Goal: Task Accomplishment & Management: Manage account settings

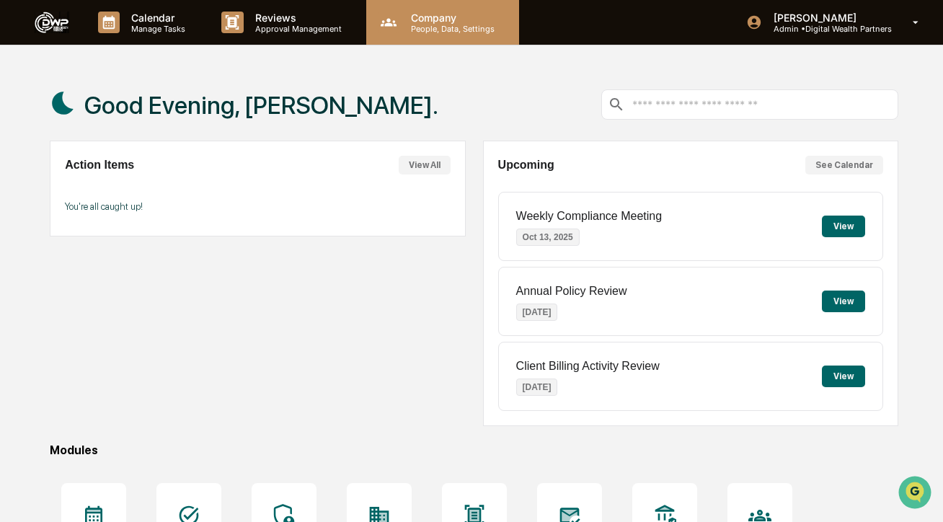
click at [392, 27] on icon at bounding box center [389, 23] width 22 height 22
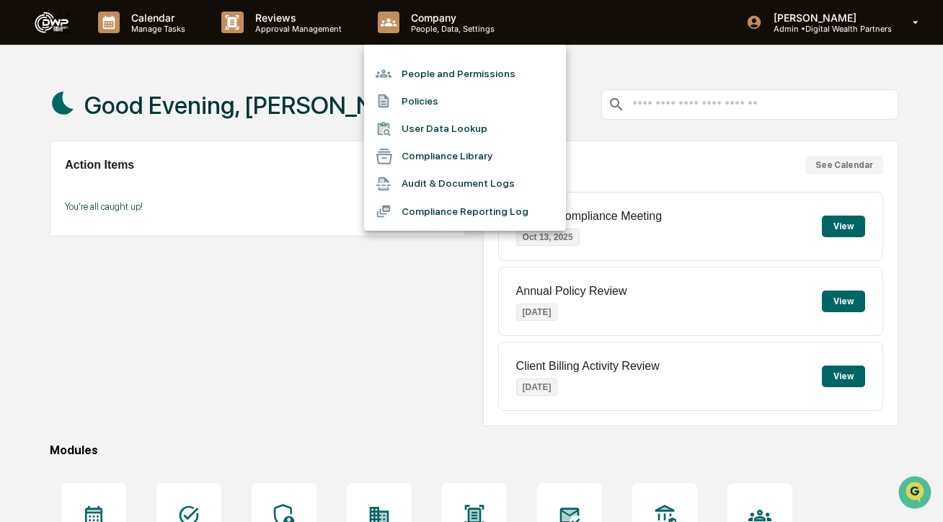
click at [430, 76] on li "People and Permissions" at bounding box center [465, 73] width 202 height 27
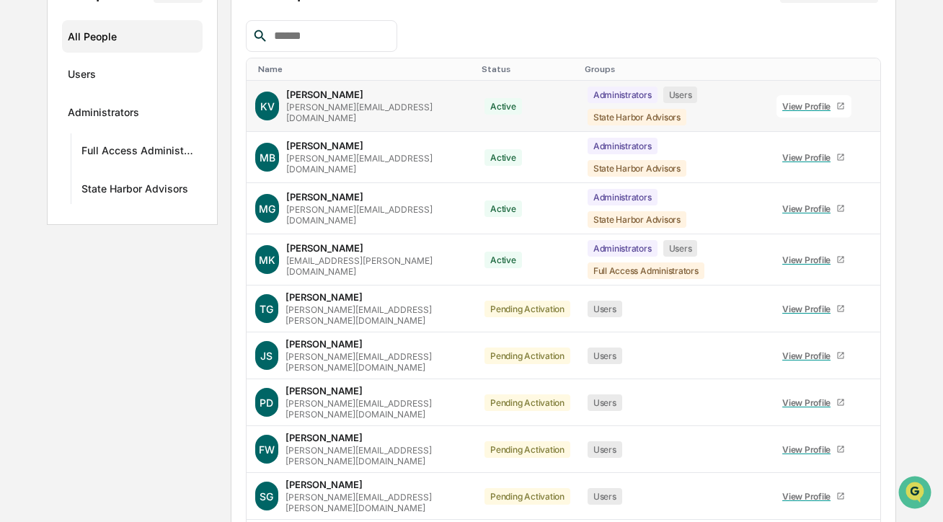
scroll to position [202, 0]
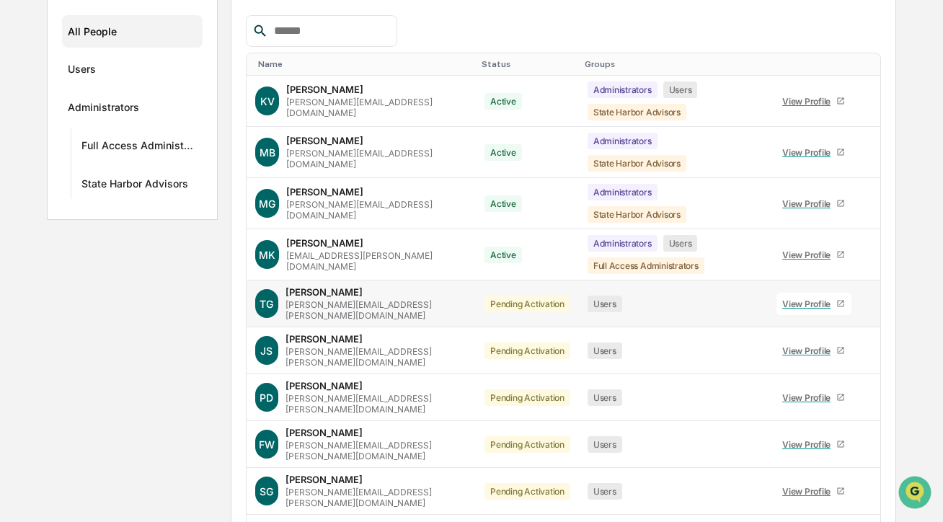
click at [876, 310] on icon at bounding box center [877, 316] width 3 height 12
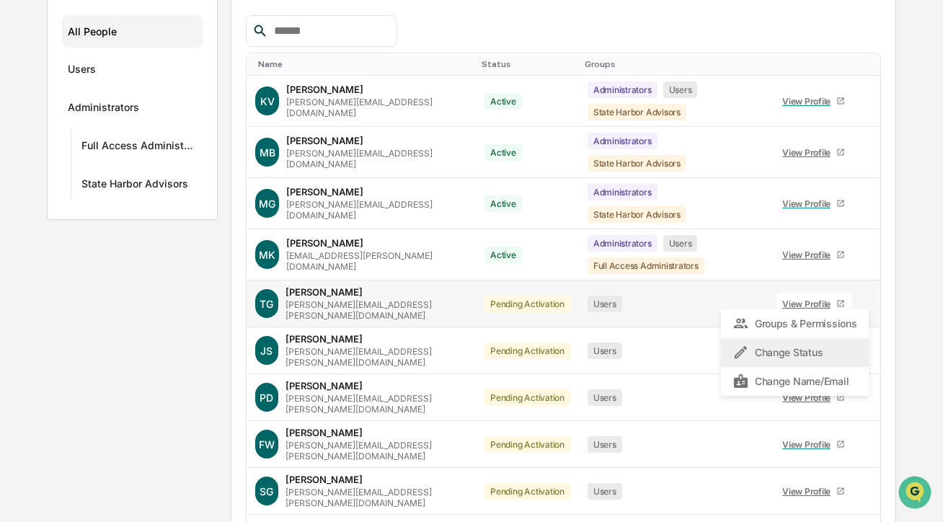
click at [814, 346] on div "Change Status" at bounding box center [794, 352] width 124 height 17
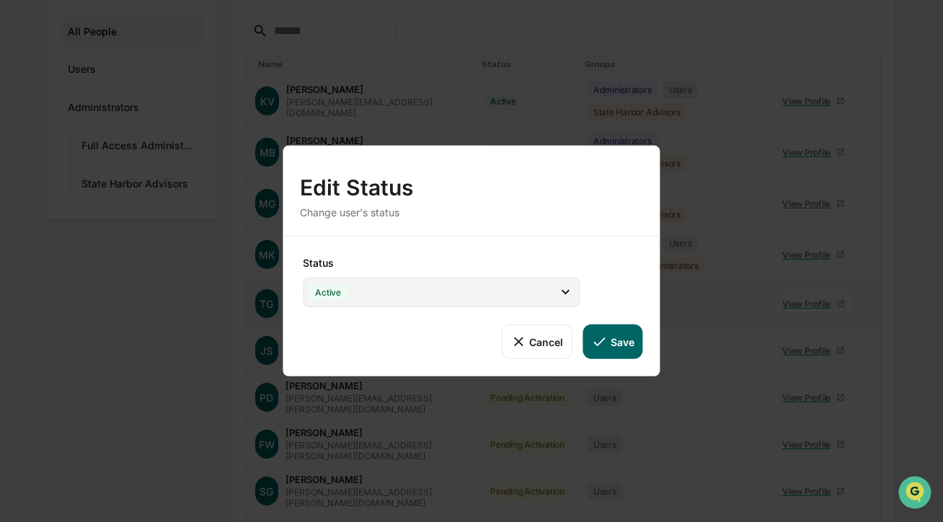
click at [415, 289] on div "Active" at bounding box center [441, 293] width 277 height 30
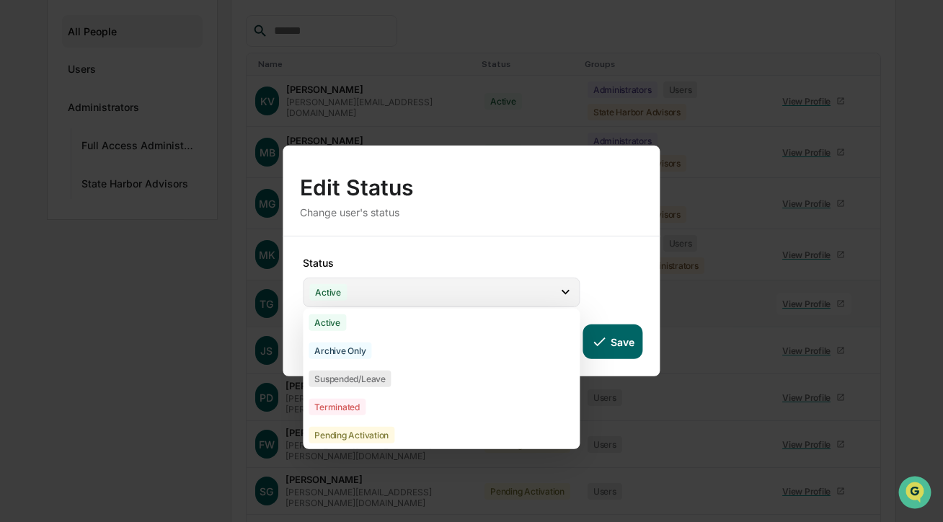
click at [415, 289] on div "Active" at bounding box center [441, 293] width 277 height 30
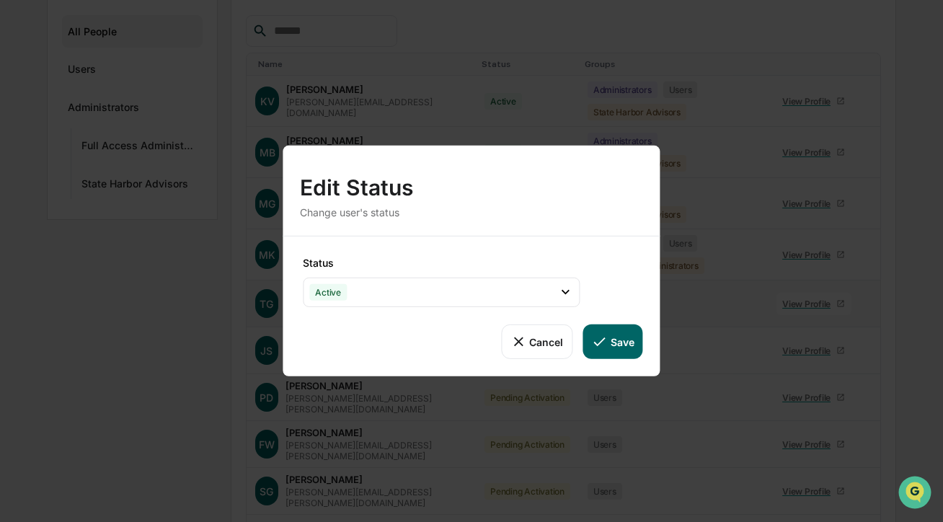
click at [624, 337] on button "Save" at bounding box center [613, 341] width 60 height 35
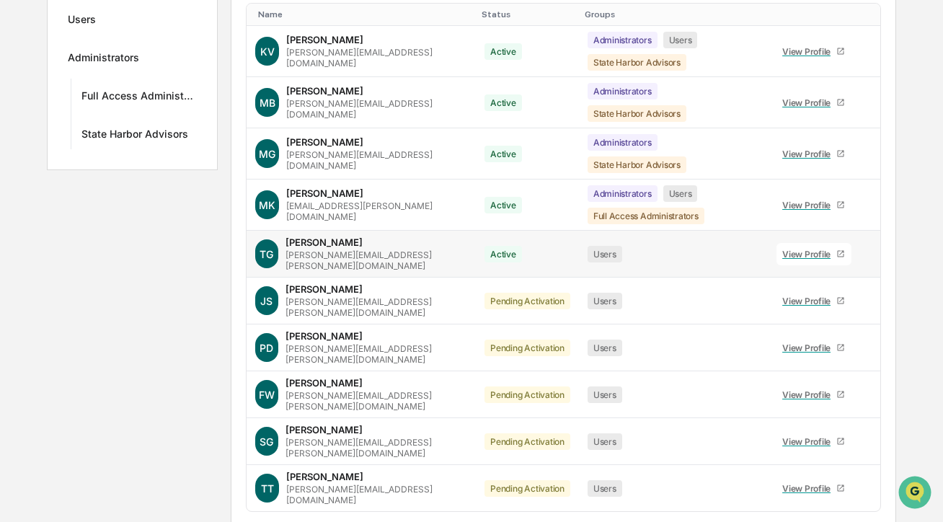
scroll to position [267, 0]
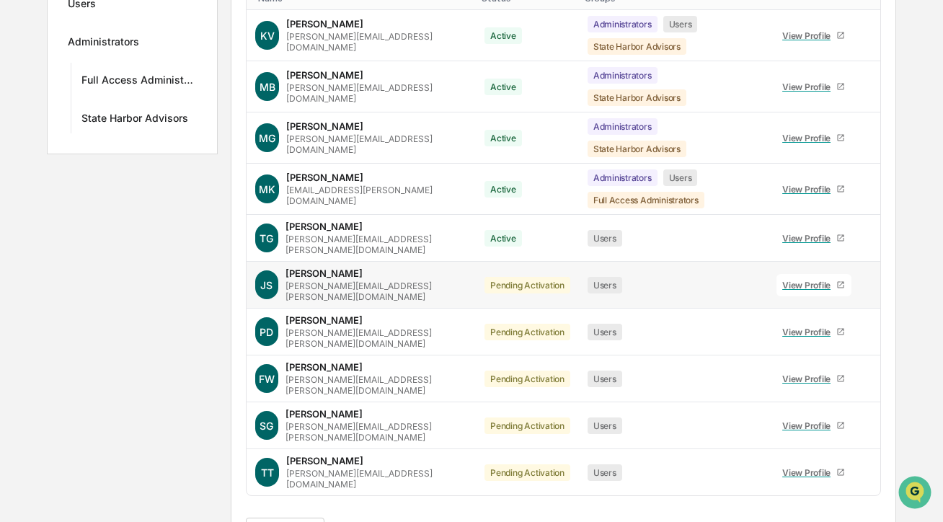
click at [869, 288] on icon at bounding box center [869, 288] width 0 height 0
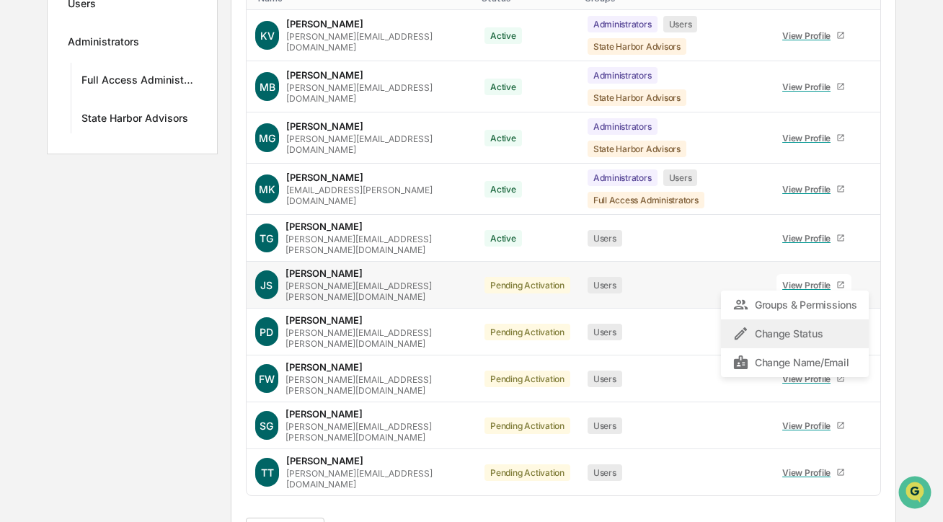
click at [829, 325] on div "Change Status" at bounding box center [794, 333] width 124 height 17
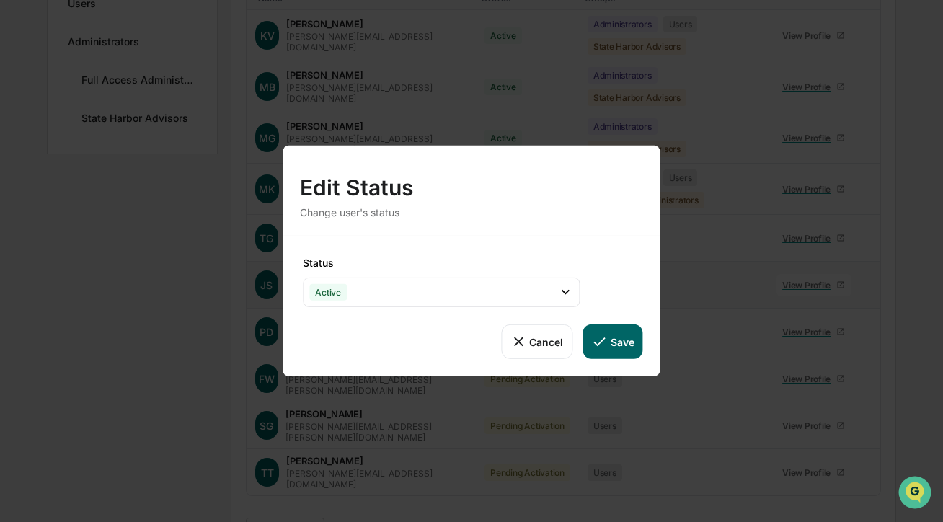
click at [614, 346] on button "Save" at bounding box center [613, 341] width 60 height 35
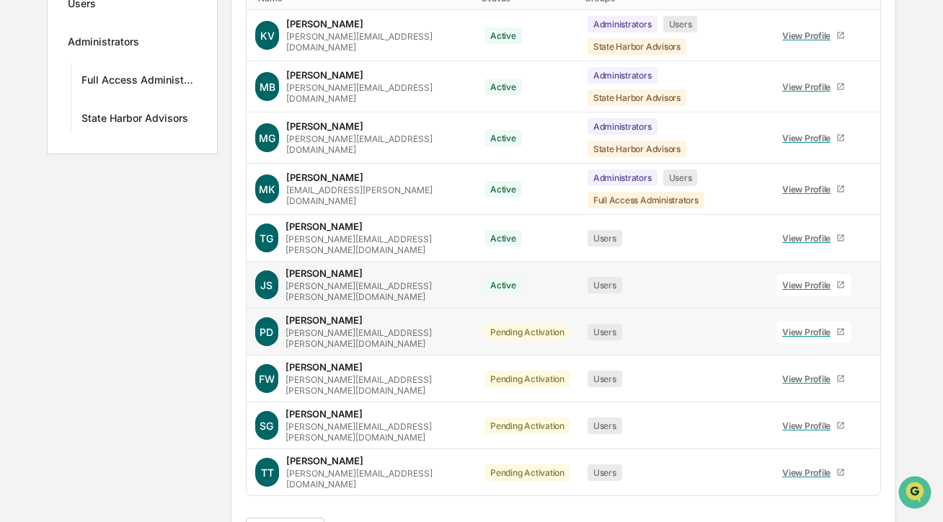
click at [869, 335] on icon at bounding box center [869, 335] width 0 height 0
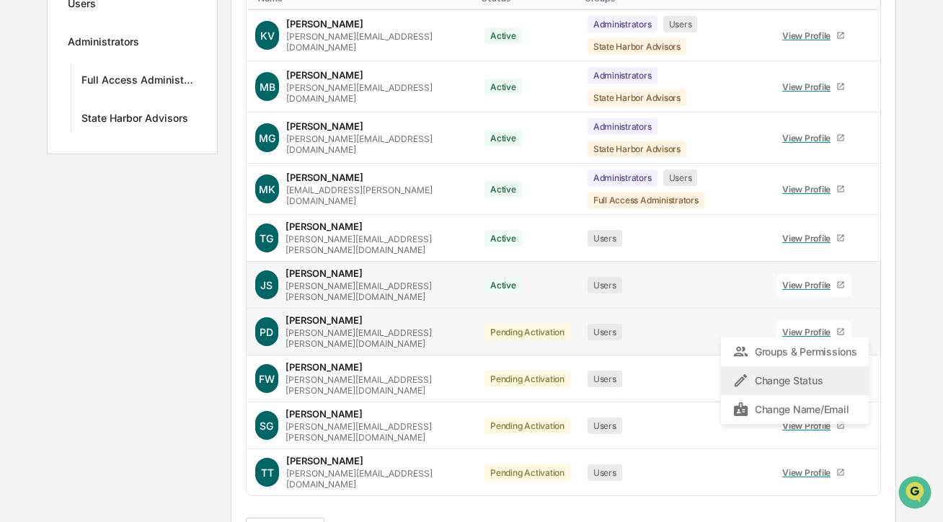
click at [806, 372] on div "Change Status" at bounding box center [794, 380] width 124 height 17
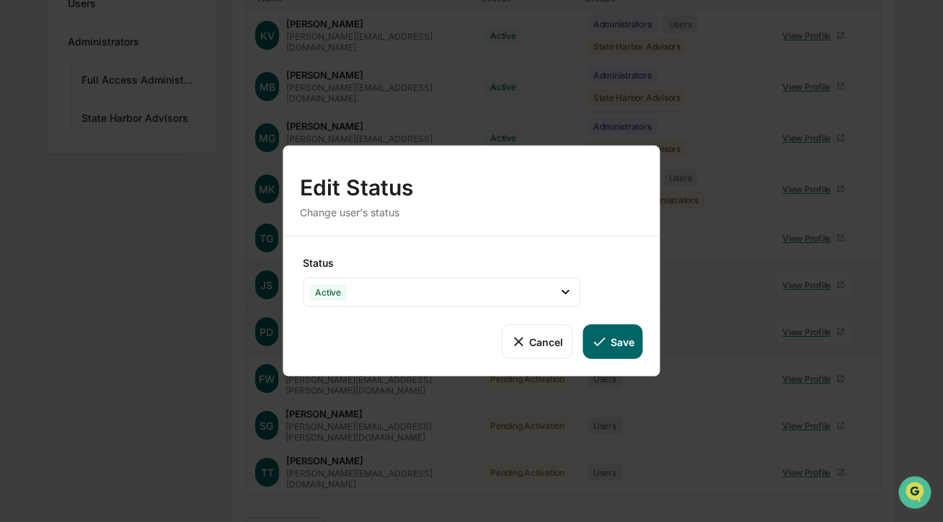
click at [621, 347] on button "Save" at bounding box center [613, 341] width 60 height 35
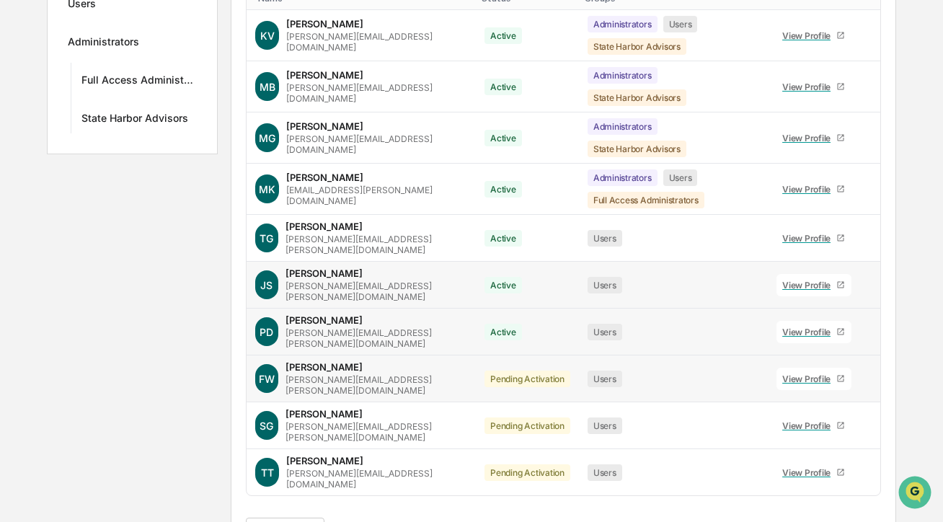
click at [869, 382] on icon at bounding box center [869, 382] width 0 height 0
click at [849, 419] on div "Change Status" at bounding box center [794, 427] width 124 height 17
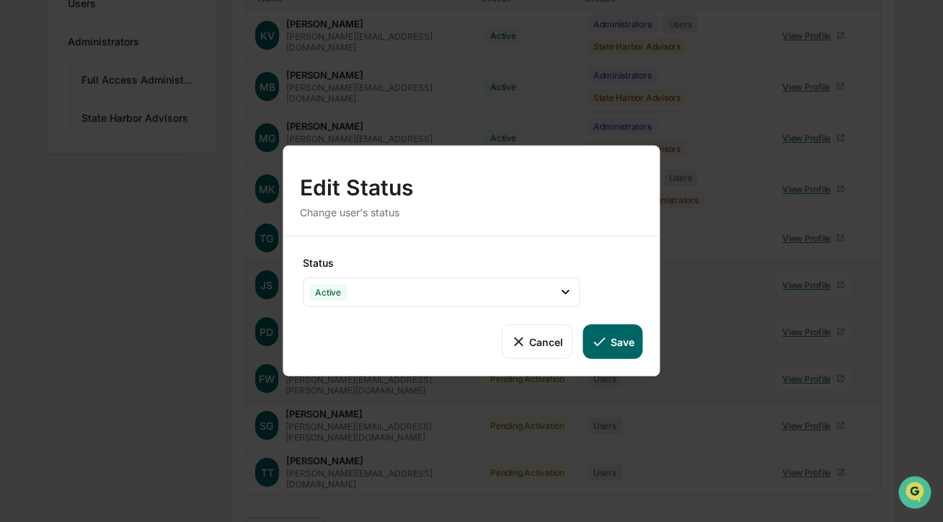
click at [606, 335] on icon at bounding box center [599, 342] width 16 height 16
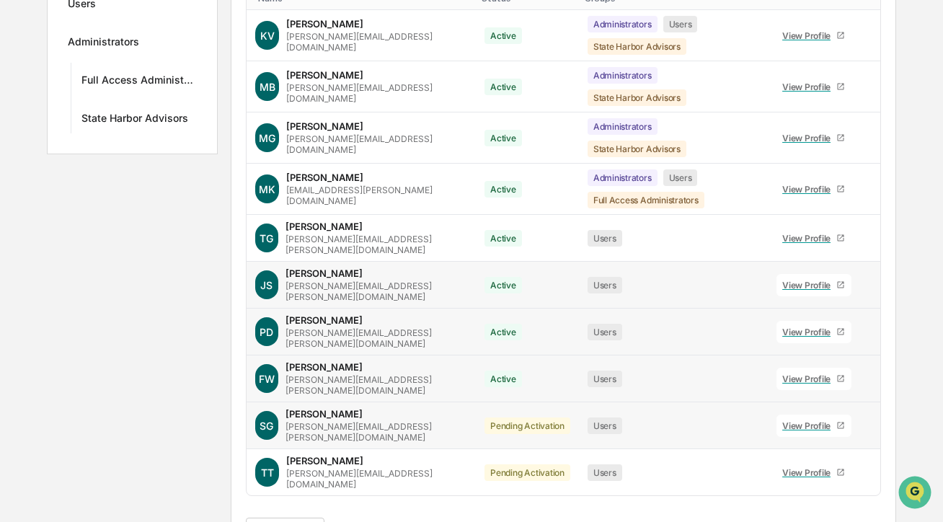
click at [869, 429] on icon at bounding box center [869, 429] width 0 height 0
click at [809, 466] on div "Change Status" at bounding box center [794, 474] width 124 height 17
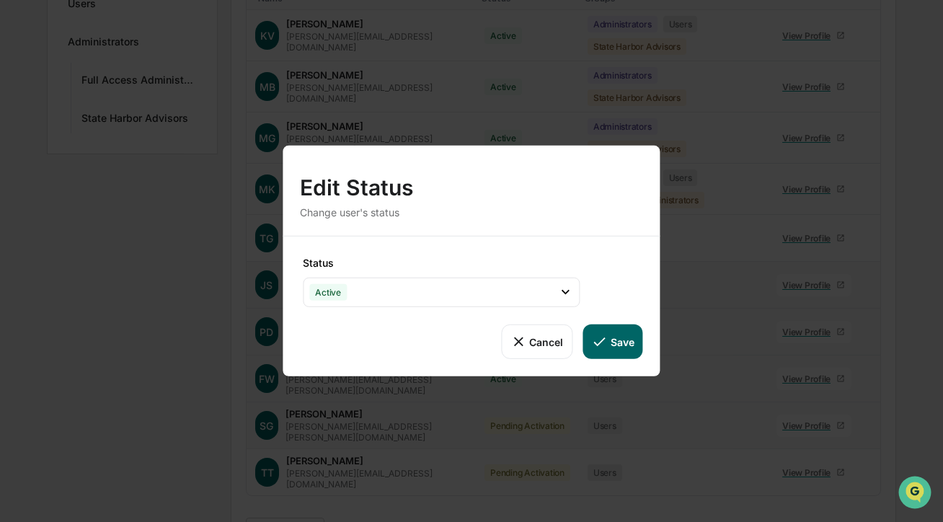
click at [629, 355] on button "Save" at bounding box center [613, 341] width 60 height 35
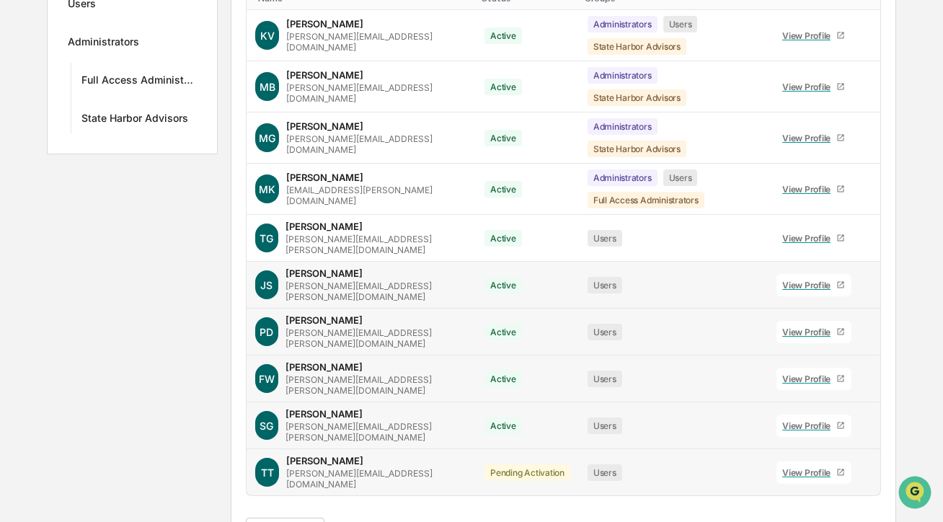
click at [869, 476] on icon at bounding box center [869, 476] width 0 height 0
click at [798, 513] on div "Change Status" at bounding box center [794, 521] width 124 height 17
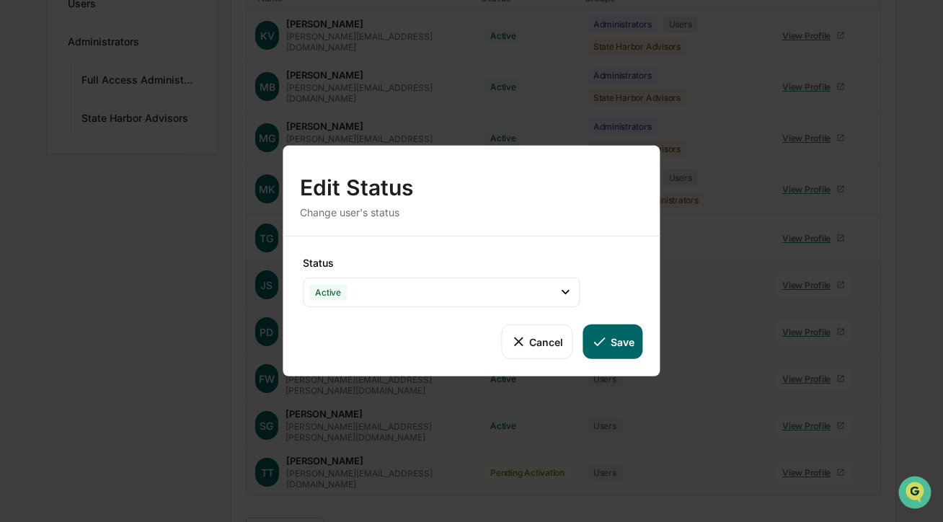
click at [610, 350] on button "Save" at bounding box center [613, 341] width 60 height 35
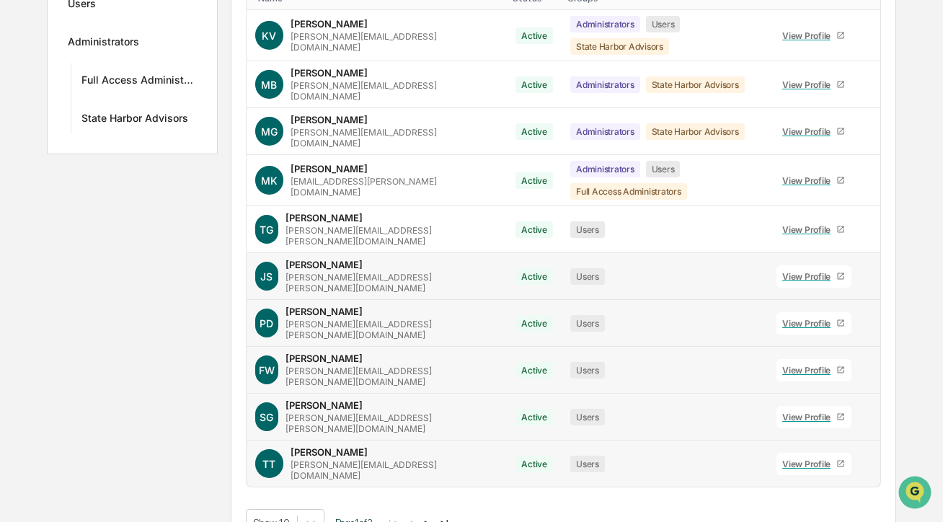
scroll to position [239, 0]
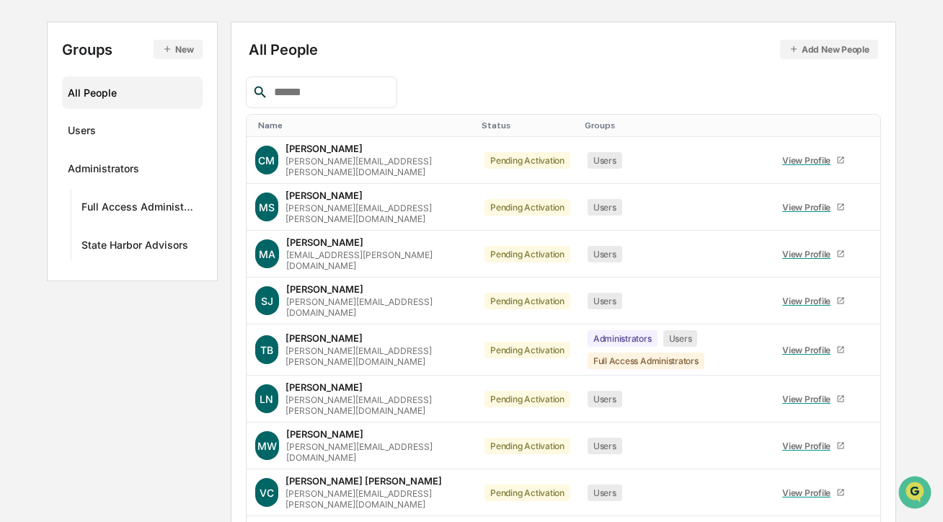
scroll to position [238, 0]
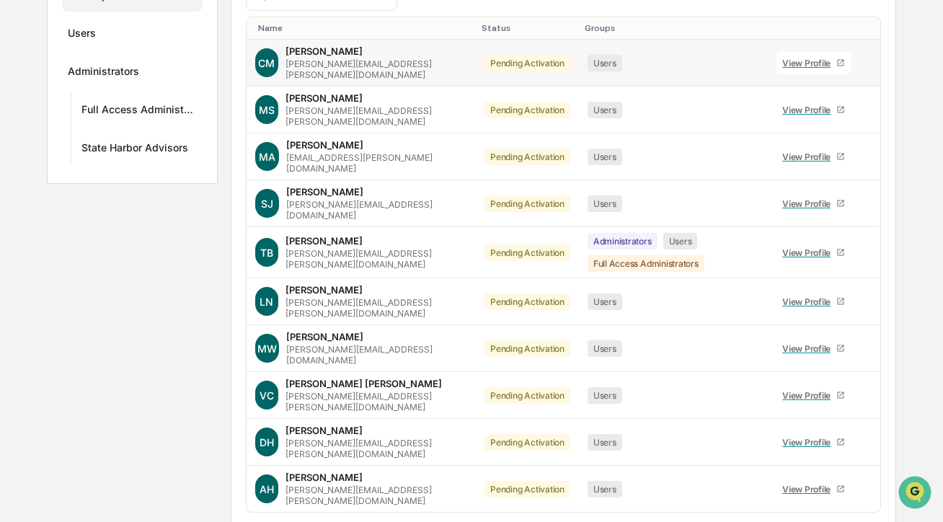
click at [869, 66] on icon at bounding box center [869, 66] width 0 height 0
click at [844, 112] on div "Change Status" at bounding box center [794, 111] width 124 height 17
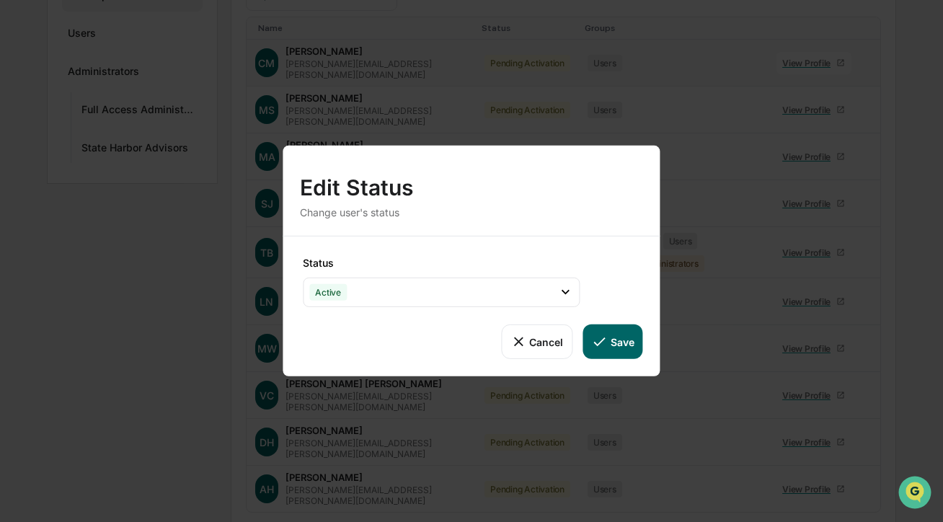
click at [639, 332] on button "Save" at bounding box center [613, 341] width 60 height 35
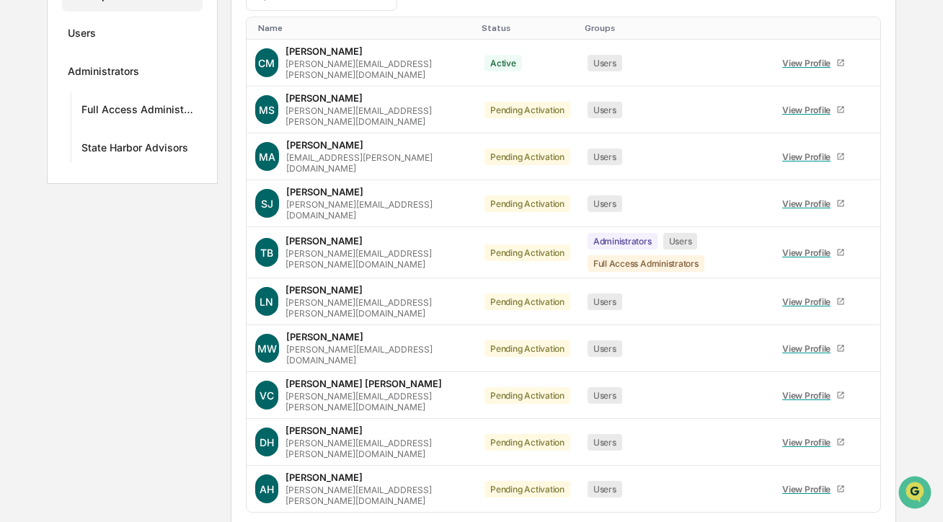
click at [316, 497] on body "Calendar Manage Tasks Reviews Approval Management Company People, Data, Setting…" at bounding box center [471, 169] width 943 height 815
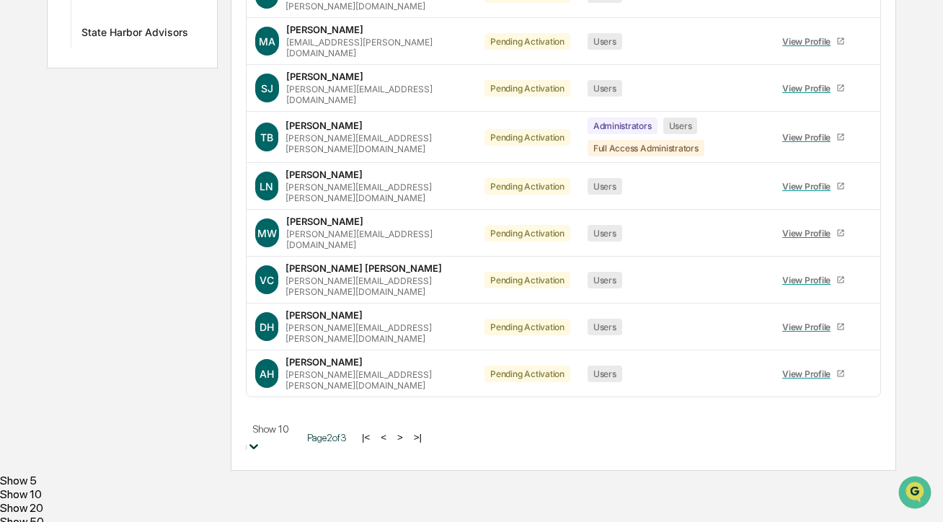
click at [316, 515] on div "Show 50" at bounding box center [471, 522] width 943 height 14
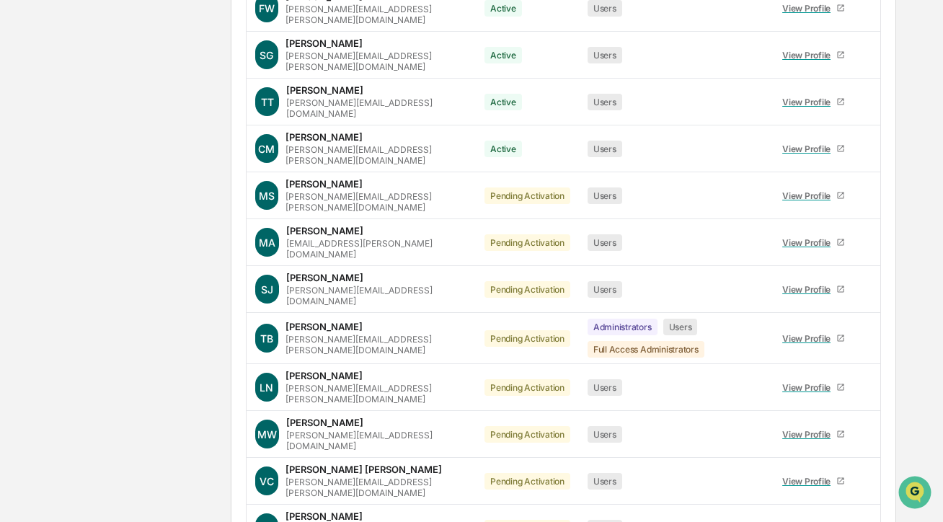
scroll to position [693, 0]
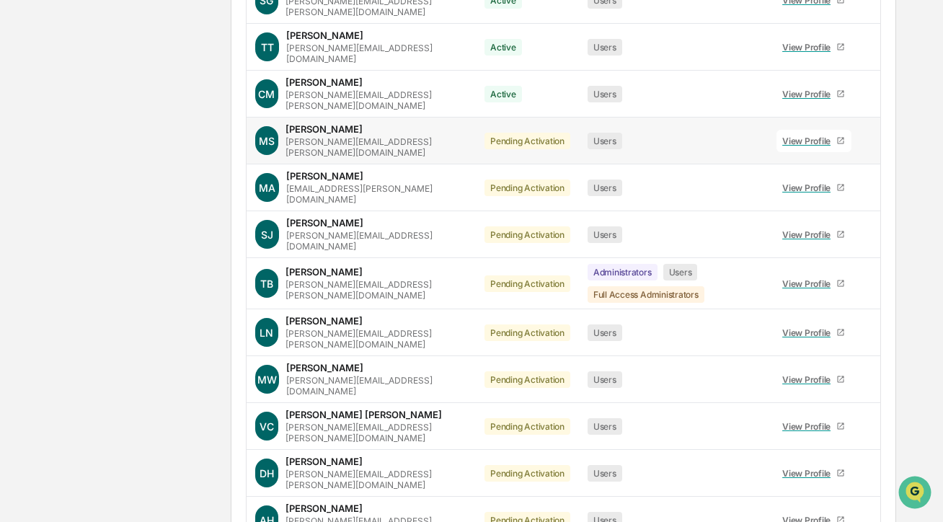
click at [869, 144] on icon at bounding box center [869, 144] width 0 height 0
click at [834, 181] on div "Change Status" at bounding box center [794, 189] width 124 height 17
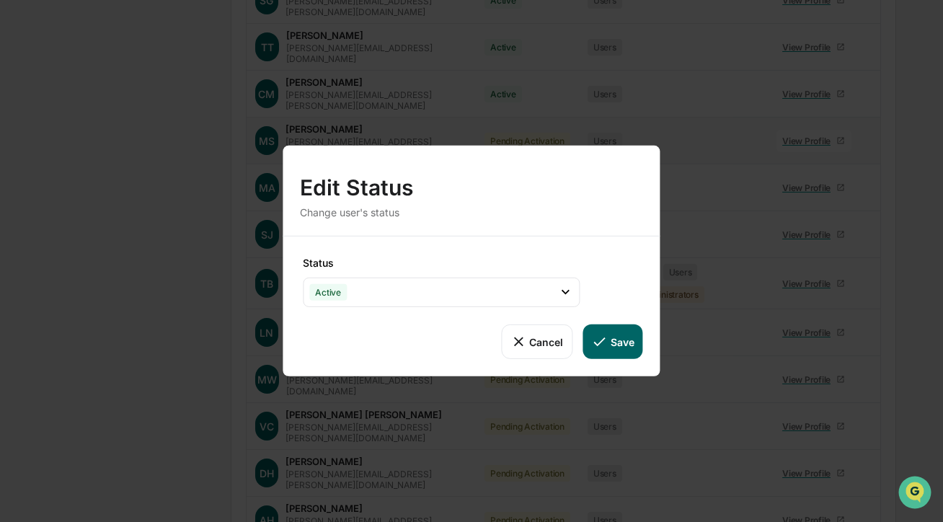
click at [620, 347] on button "Save" at bounding box center [613, 341] width 60 height 35
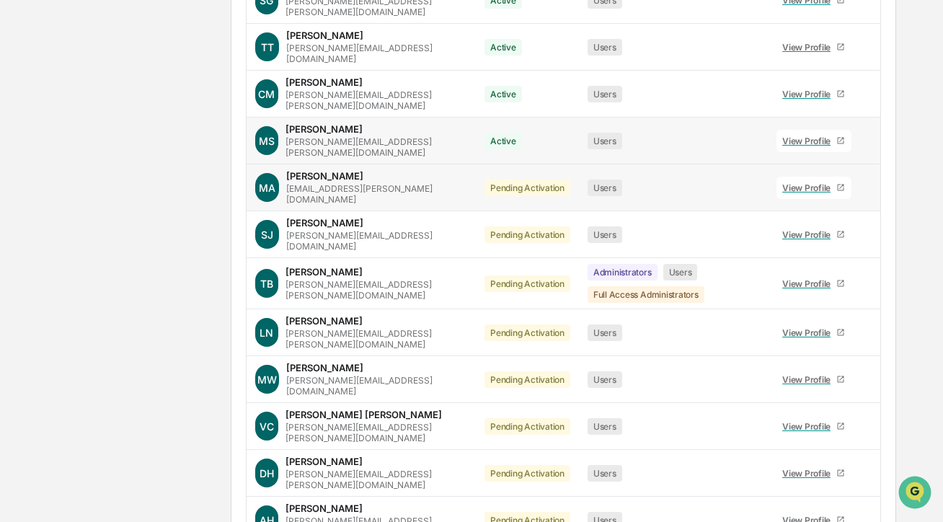
click at [869, 191] on icon at bounding box center [869, 191] width 0 height 0
click at [827, 228] on div "Change Status" at bounding box center [794, 236] width 124 height 17
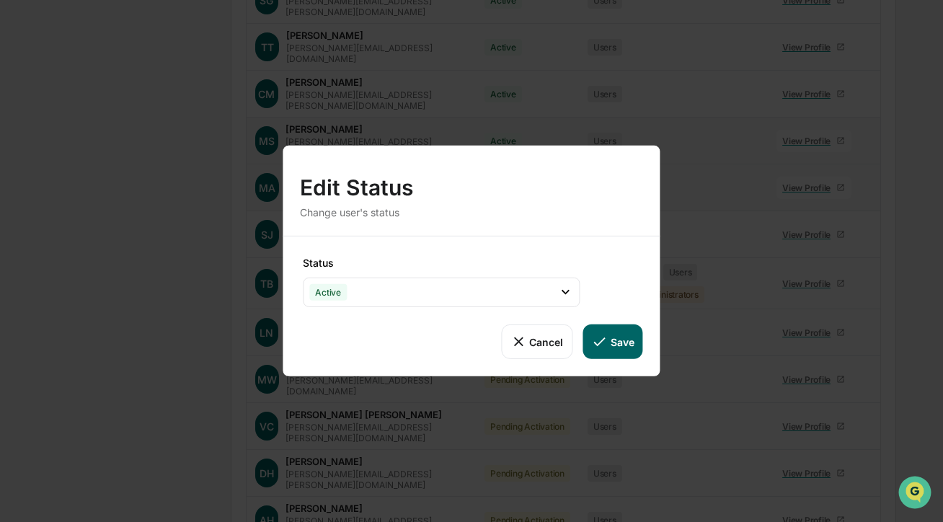
click at [625, 344] on button "Save" at bounding box center [613, 341] width 60 height 35
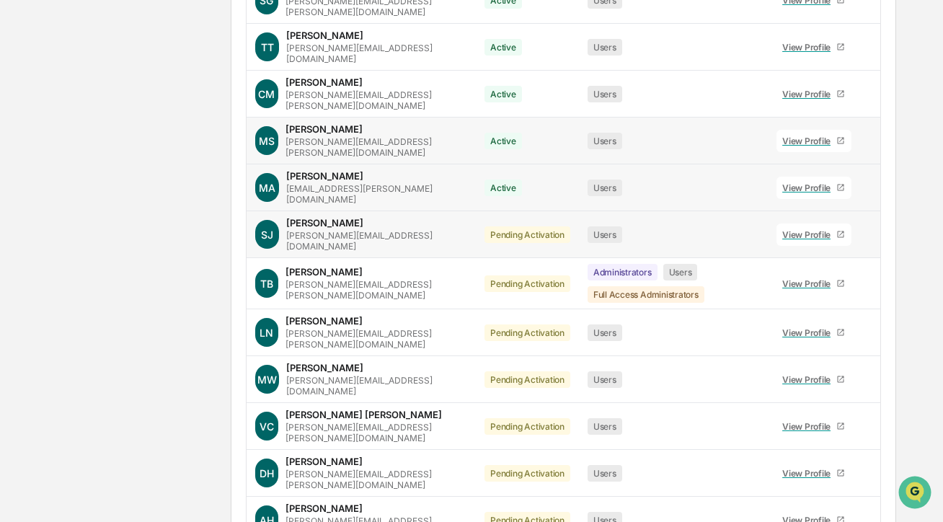
click at [869, 238] on icon at bounding box center [869, 238] width 0 height 0
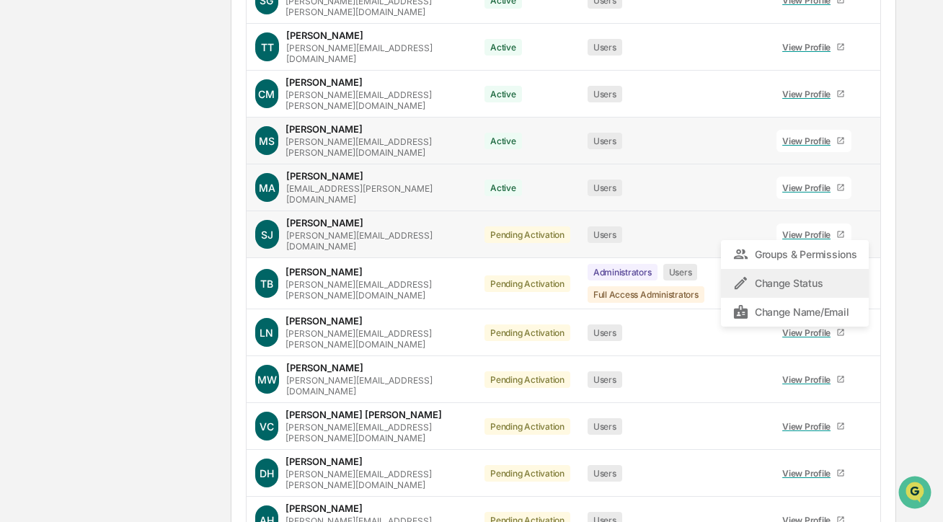
click at [832, 275] on div "Change Status" at bounding box center [794, 283] width 124 height 17
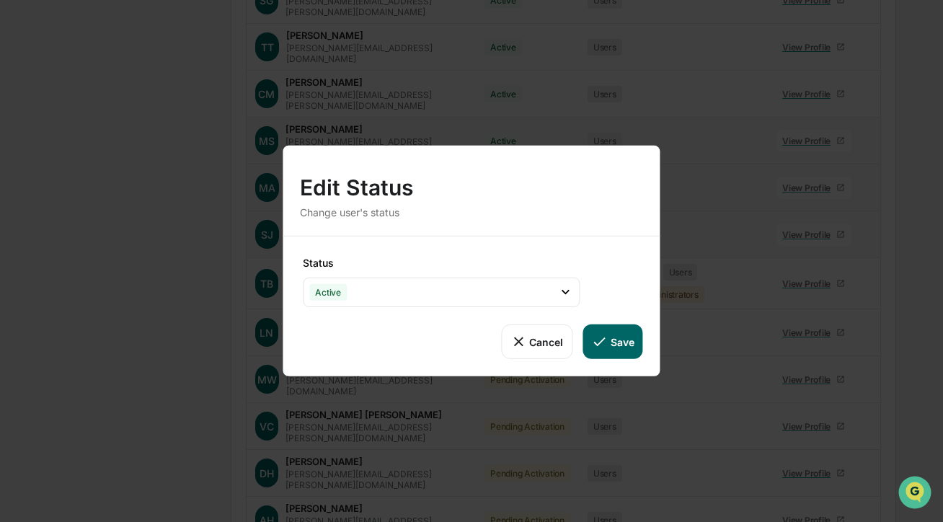
click at [622, 342] on button "Save" at bounding box center [613, 341] width 60 height 35
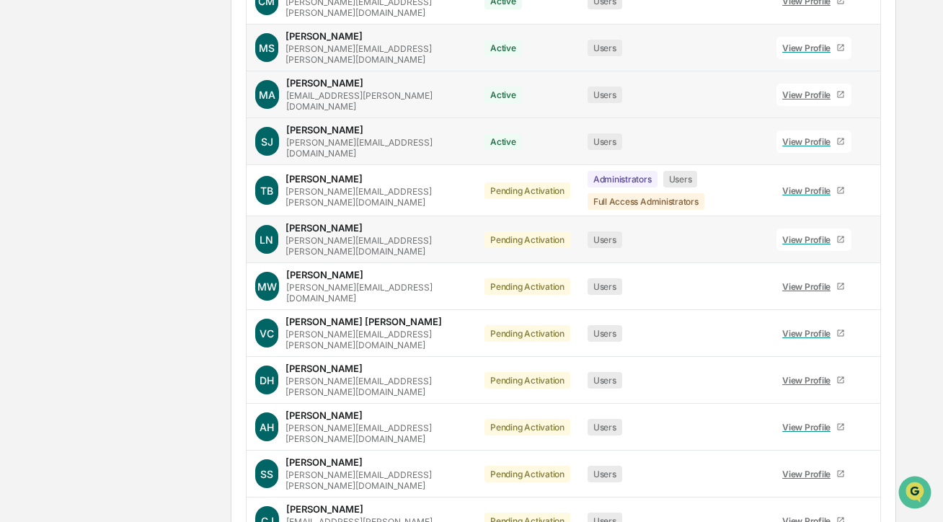
scroll to position [802, 0]
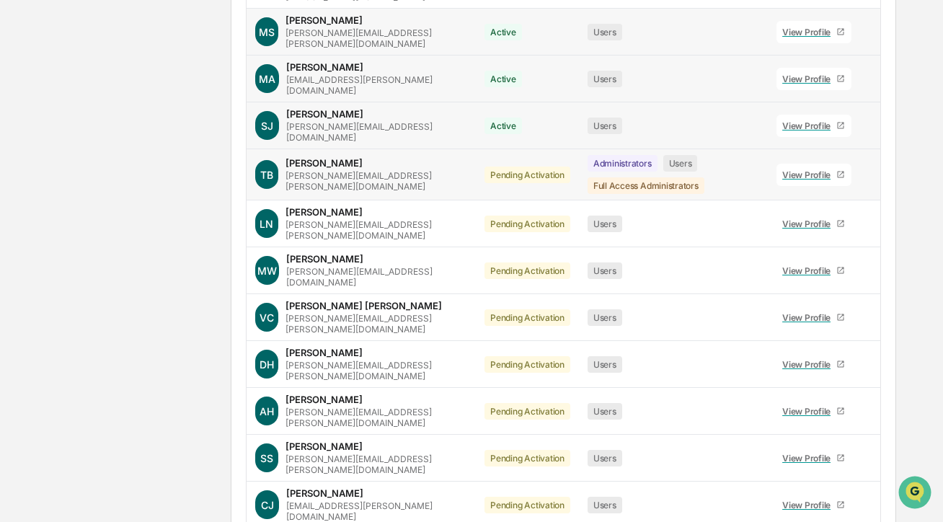
click at [869, 178] on icon at bounding box center [869, 178] width 0 height 0
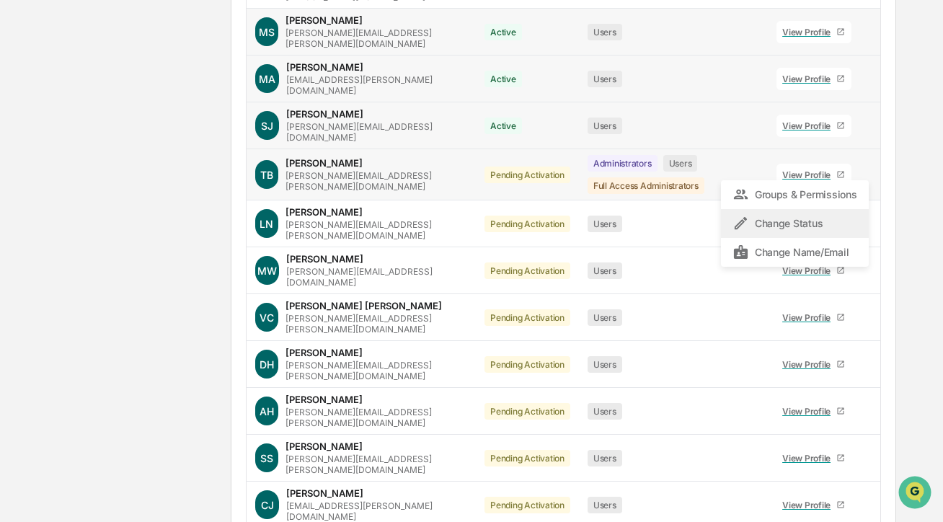
click at [826, 215] on div "Change Status" at bounding box center [794, 223] width 124 height 17
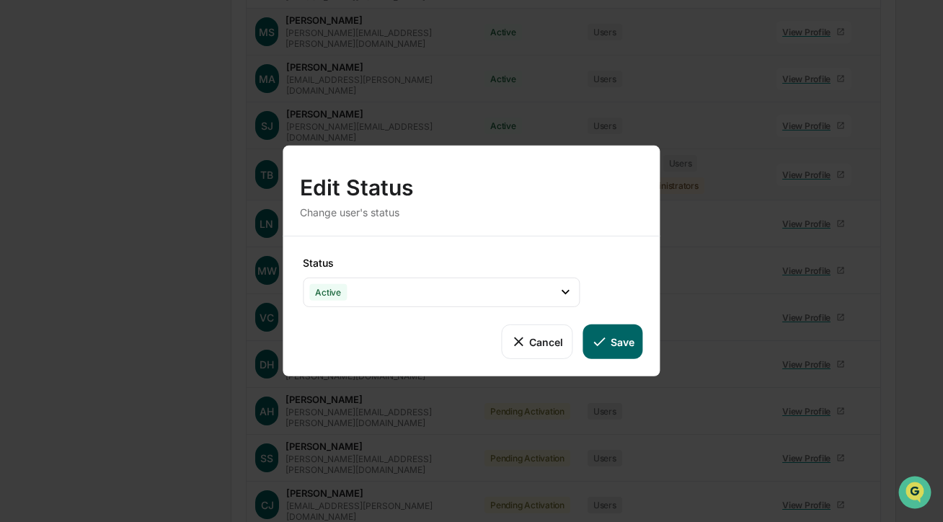
click at [608, 343] on button "Save" at bounding box center [613, 341] width 60 height 35
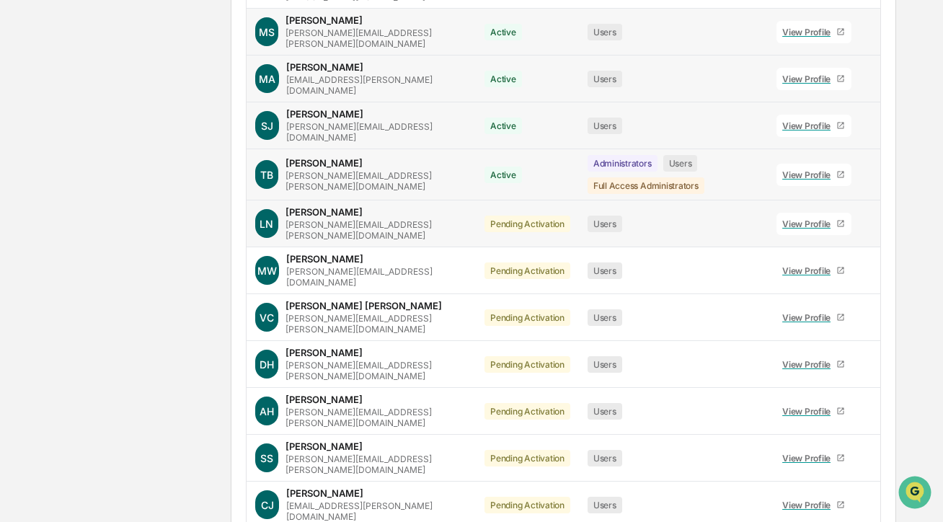
click at [876, 230] on icon at bounding box center [877, 236] width 3 height 12
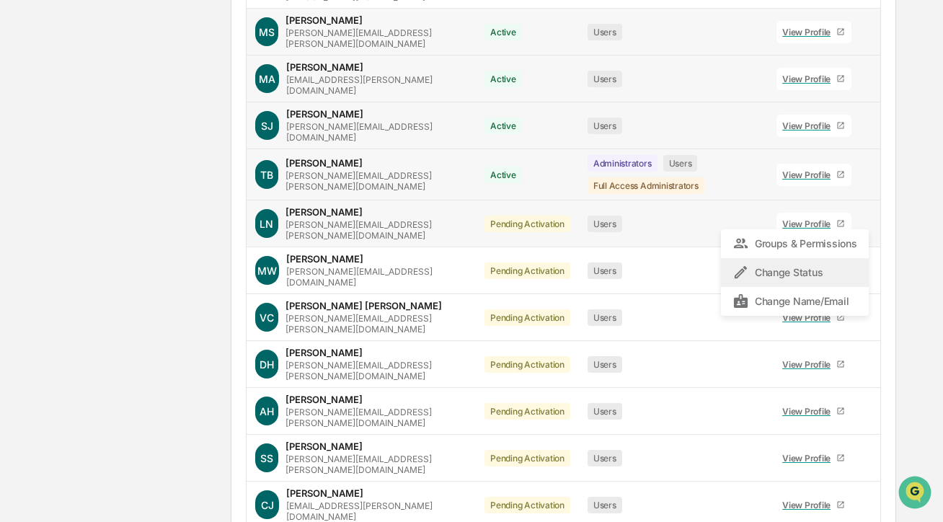
click at [820, 264] on div "Change Status" at bounding box center [794, 272] width 124 height 17
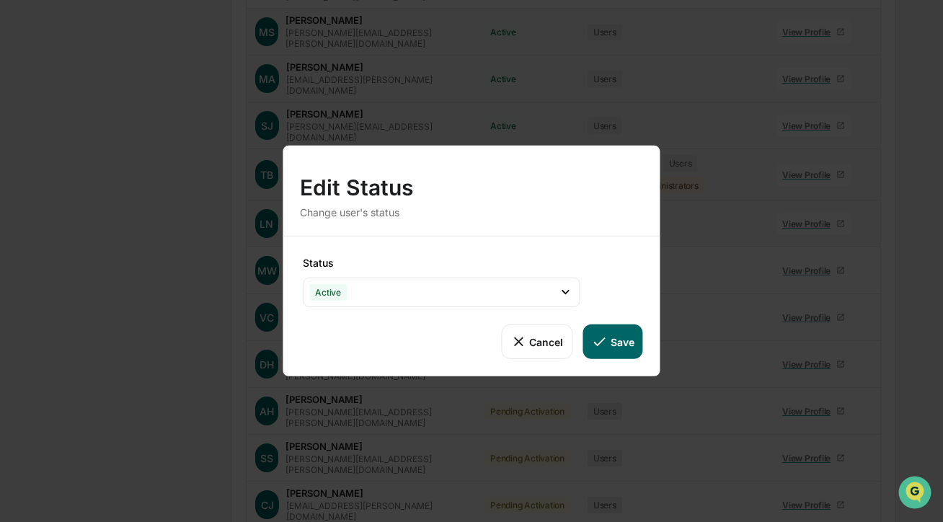
click at [611, 351] on button "Save" at bounding box center [613, 341] width 60 height 35
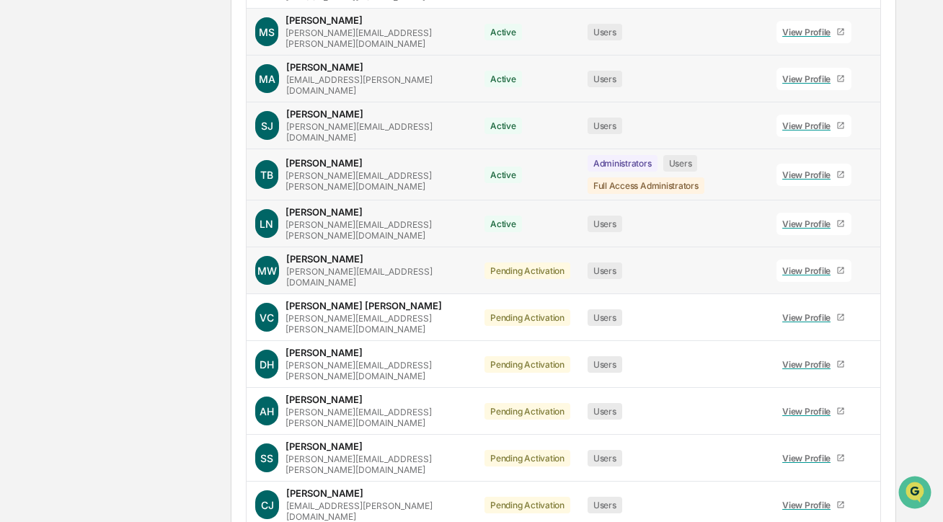
click at [869, 274] on icon at bounding box center [869, 274] width 0 height 0
click at [800, 311] on div "Change Status" at bounding box center [794, 319] width 124 height 17
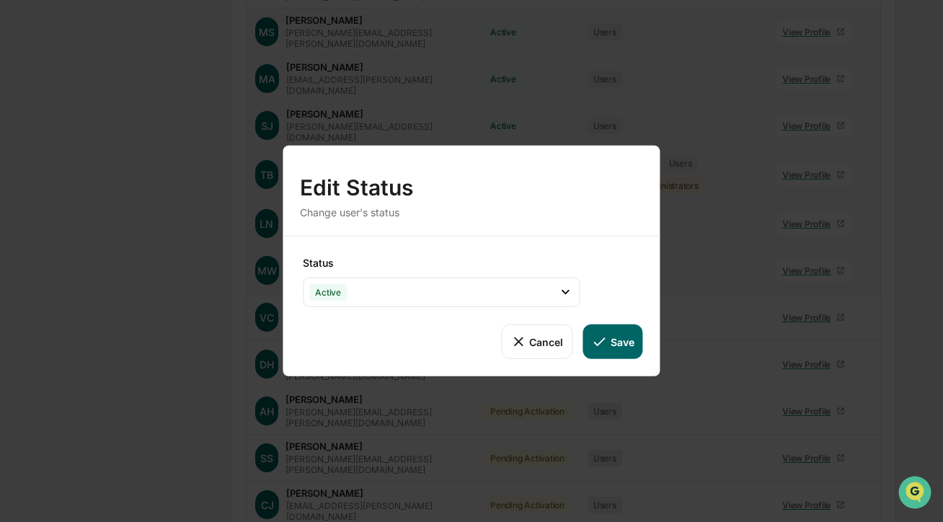
click at [629, 355] on button "Save" at bounding box center [613, 341] width 60 height 35
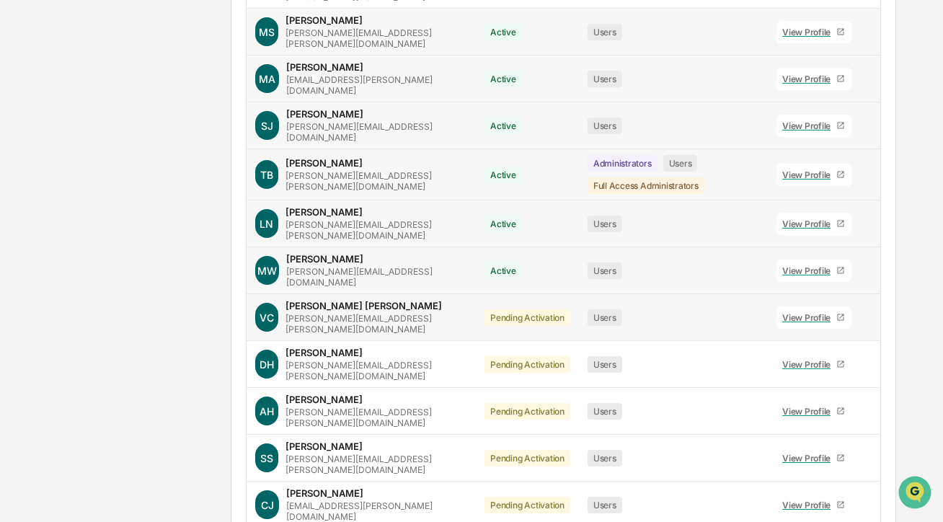
click at [869, 321] on icon at bounding box center [869, 321] width 0 height 0
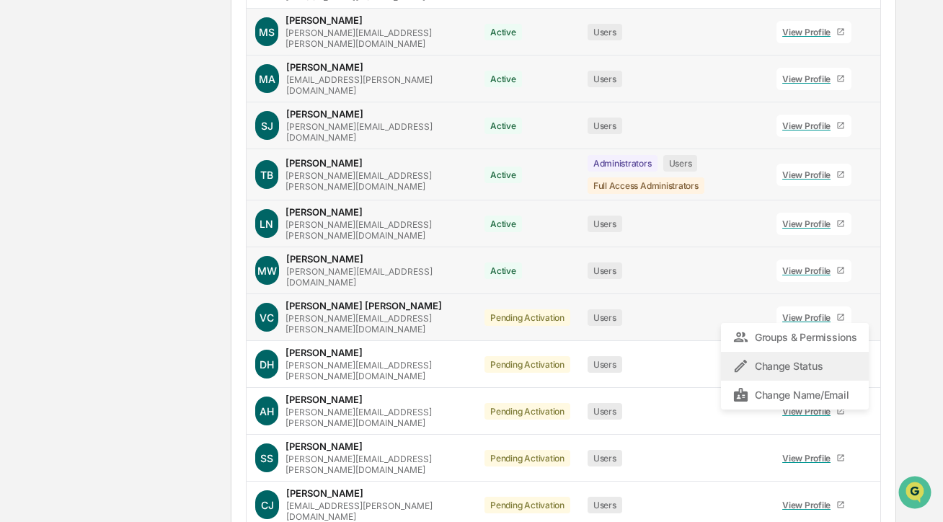
click at [791, 352] on div "Change Status" at bounding box center [794, 366] width 147 height 29
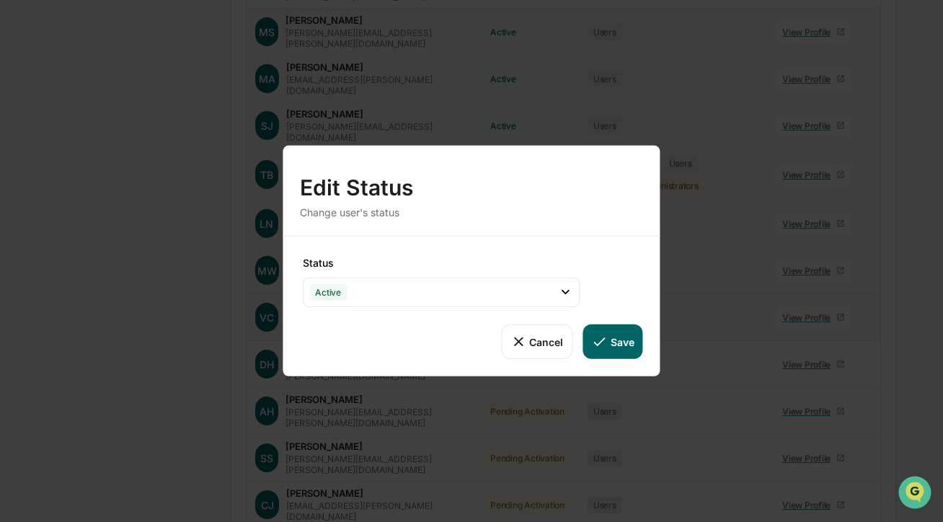
click at [614, 329] on button "Save" at bounding box center [613, 341] width 60 height 35
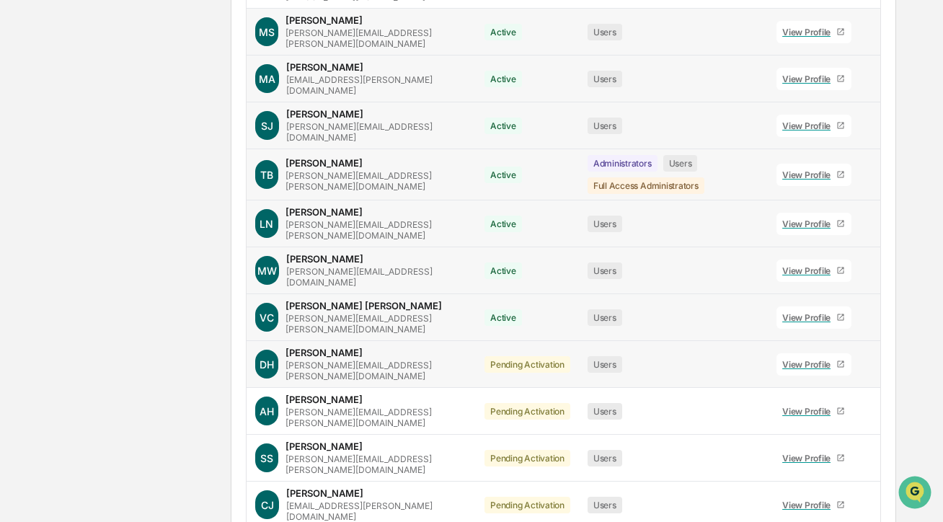
click at [869, 368] on icon at bounding box center [869, 368] width 0 height 0
click at [782, 404] on div "Change Status" at bounding box center [794, 412] width 124 height 17
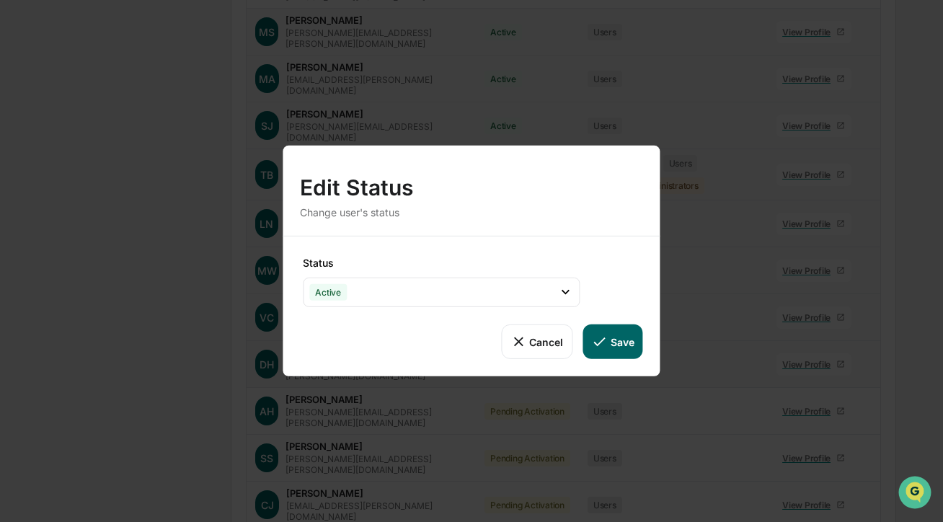
click at [608, 330] on button "Save" at bounding box center [613, 341] width 60 height 35
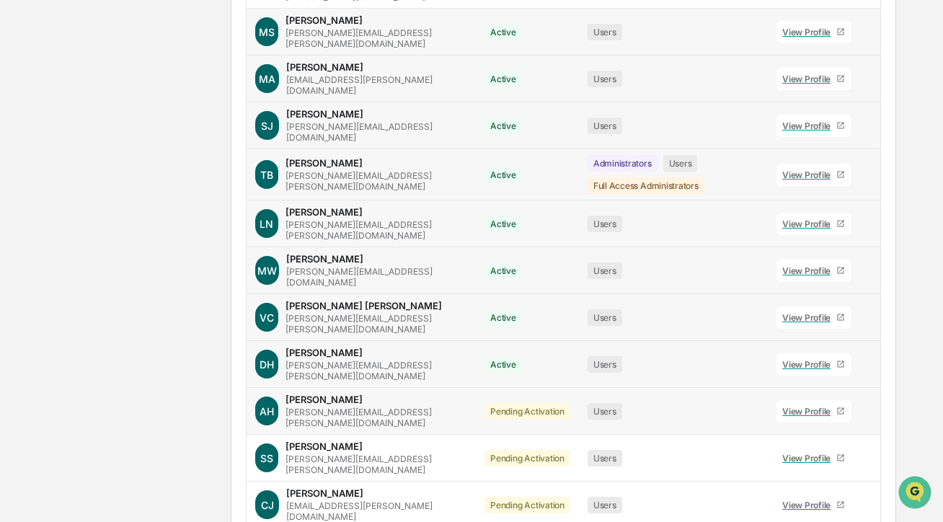
click at [869, 415] on icon at bounding box center [869, 415] width 0 height 0
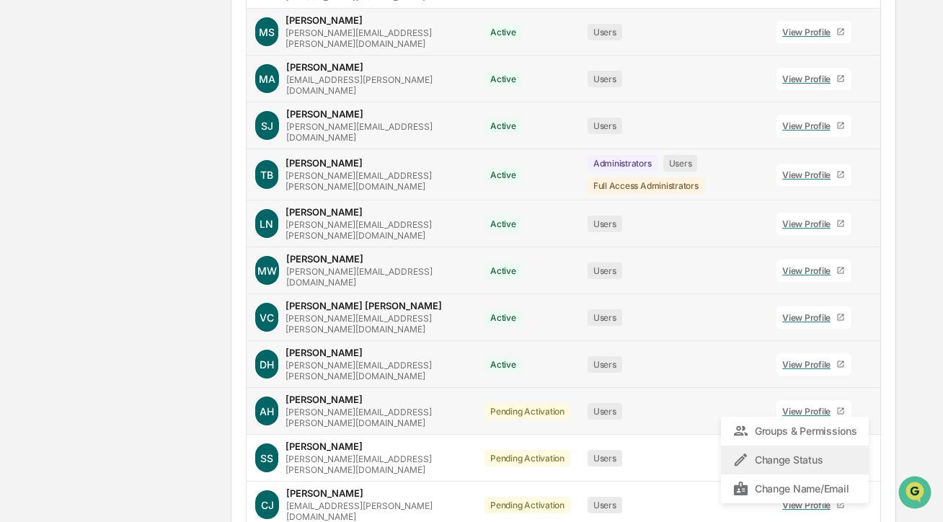
click at [790, 451] on div "Change Status" at bounding box center [794, 459] width 124 height 17
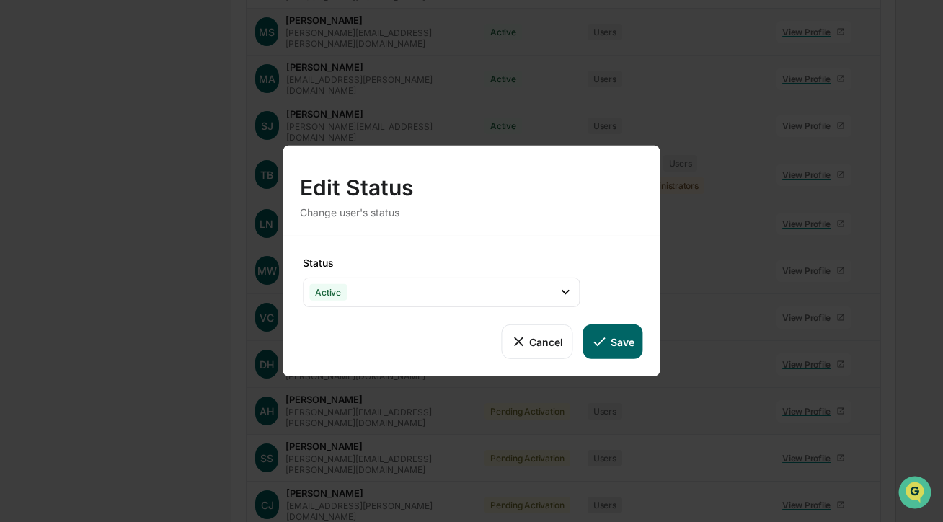
click at [636, 336] on button "Save" at bounding box center [613, 341] width 60 height 35
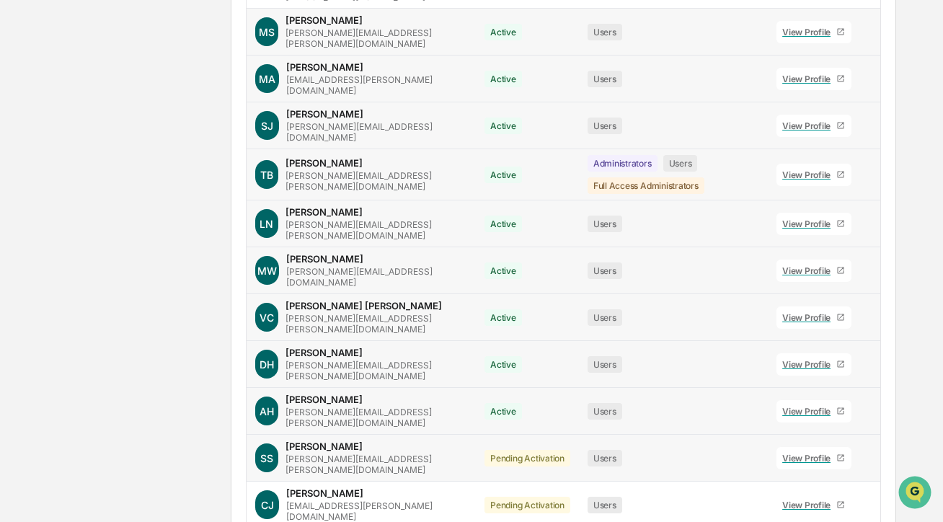
click at [869, 461] on icon at bounding box center [869, 461] width 0 height 0
click at [823, 498] on div "Change Status" at bounding box center [794, 506] width 124 height 17
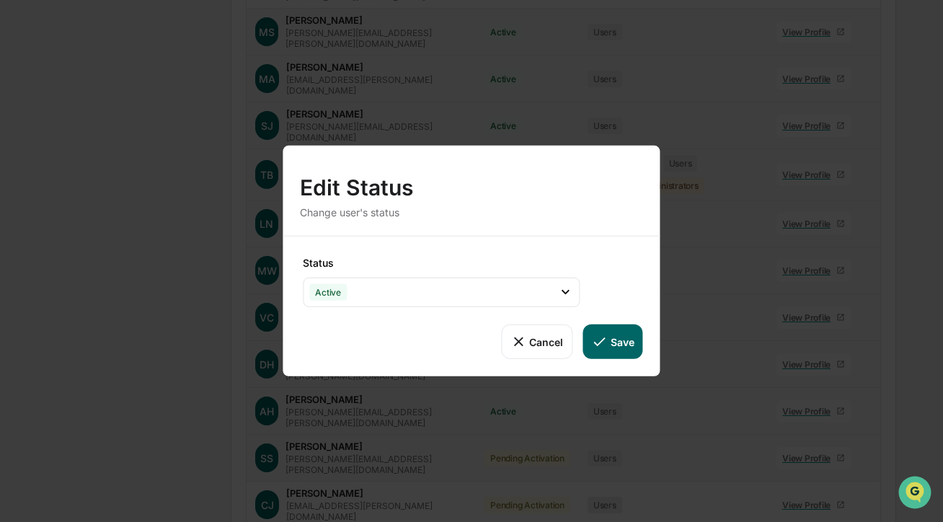
click at [613, 338] on button "Save" at bounding box center [613, 341] width 60 height 35
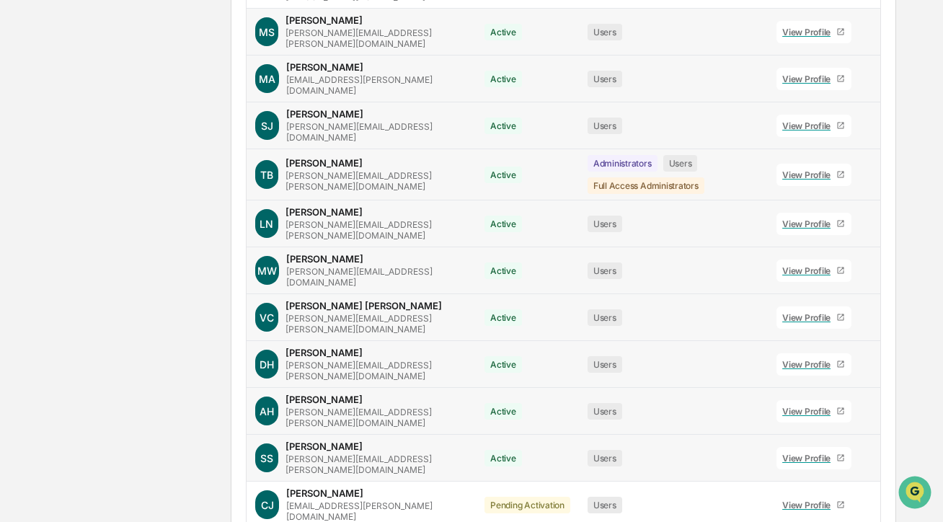
scroll to position [811, 0]
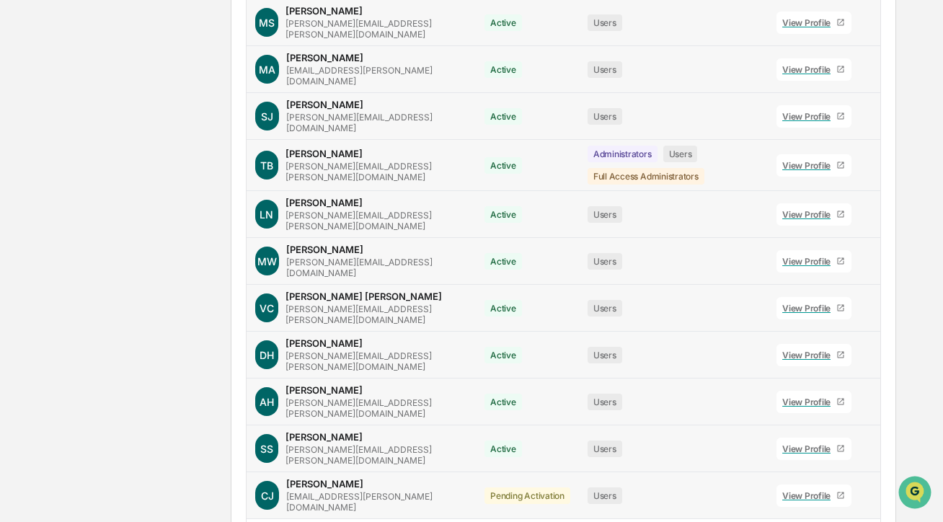
click at [869, 499] on icon at bounding box center [869, 499] width 0 height 0
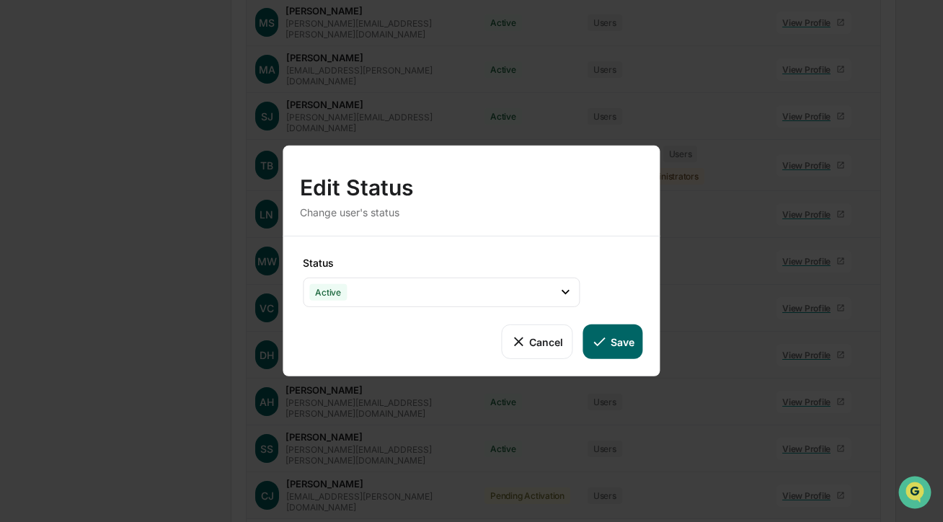
click at [611, 344] on button "Save" at bounding box center [613, 341] width 60 height 35
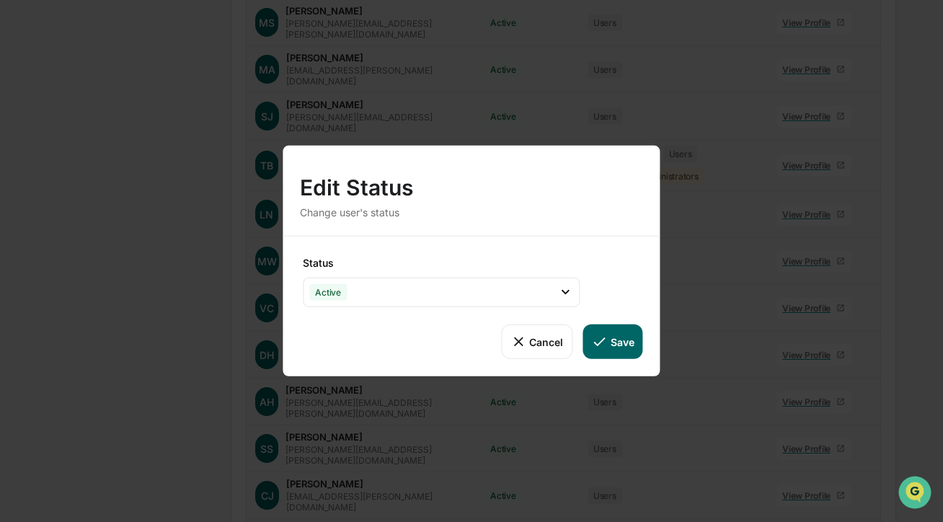
click at [601, 330] on button "Save" at bounding box center [613, 341] width 60 height 35
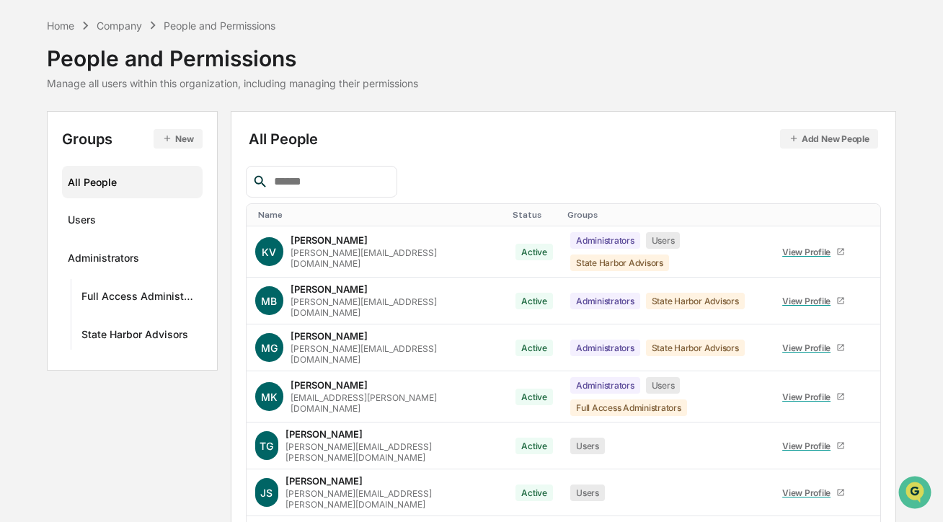
scroll to position [0, 0]
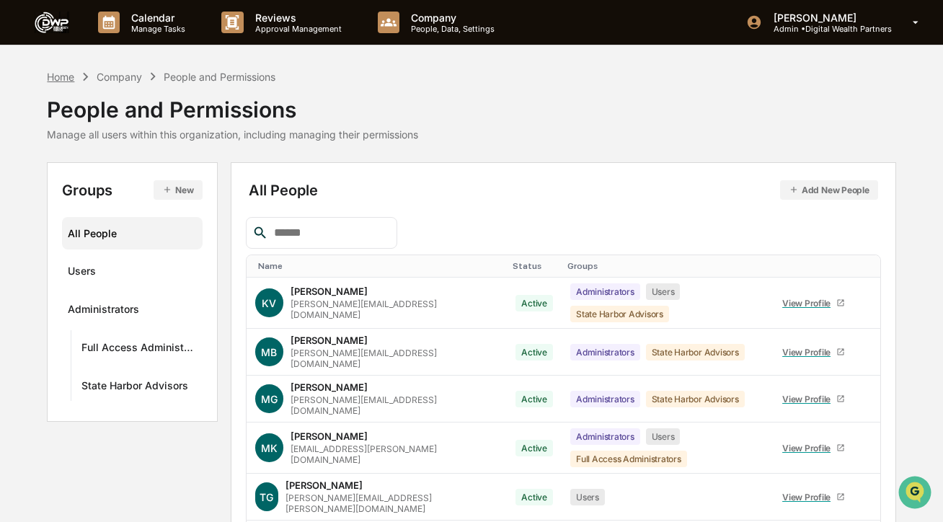
click at [60, 81] on div "Home" at bounding box center [60, 77] width 27 height 12
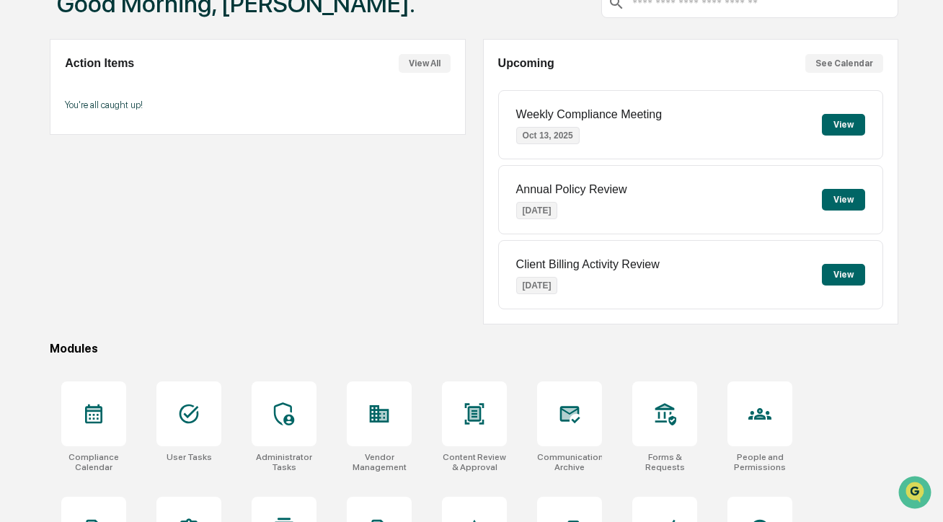
scroll to position [292, 0]
